Goal: Check status

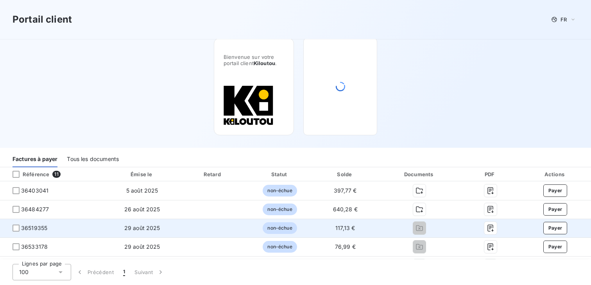
scroll to position [3, 0]
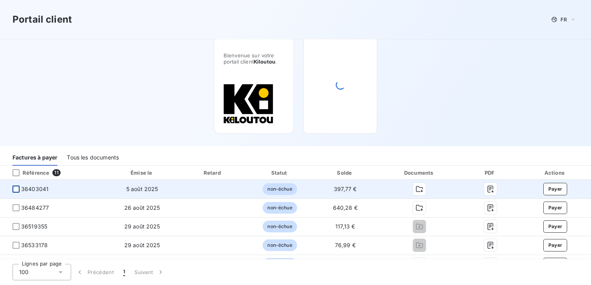
click at [17, 190] on div at bounding box center [15, 189] width 7 height 7
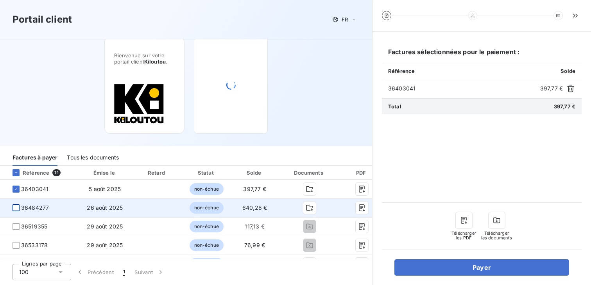
click at [17, 205] on div at bounding box center [15, 208] width 7 height 7
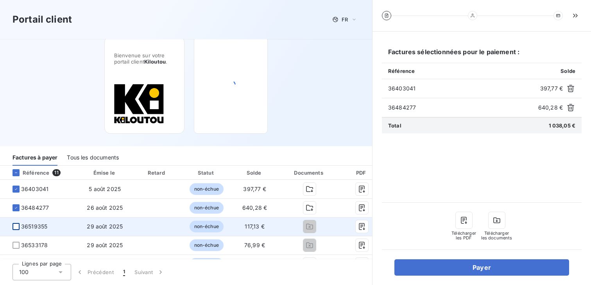
click at [17, 226] on div at bounding box center [15, 226] width 7 height 7
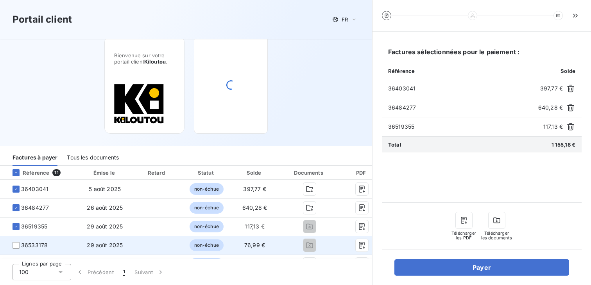
click at [17, 241] on td "36533178" at bounding box center [39, 245] width 78 height 19
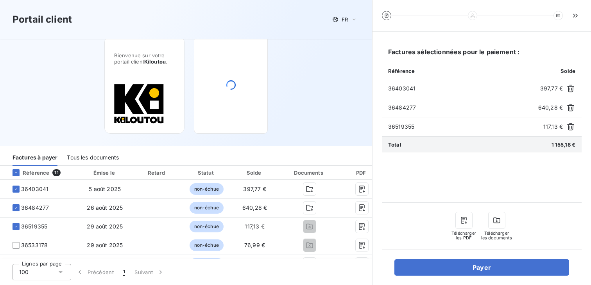
click at [321, 81] on div "Portail client FR Bienvenue sur votre portail client Kiloutou ." at bounding box center [186, 71] width 372 height 149
click at [333, 109] on div "Portail client FR Bienvenue sur votre portail client Kiloutou ." at bounding box center [186, 71] width 372 height 149
